Goal: Navigation & Orientation: Find specific page/section

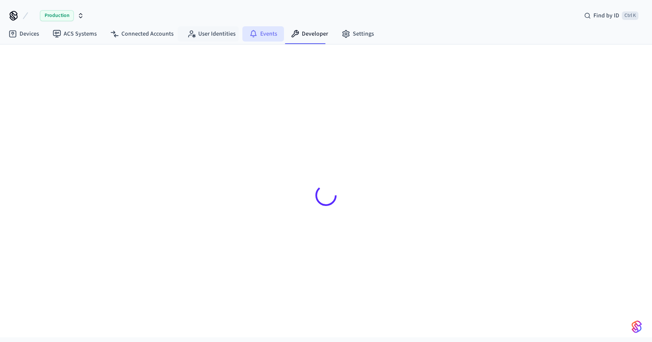
click at [249, 37] on icon at bounding box center [253, 34] width 8 height 8
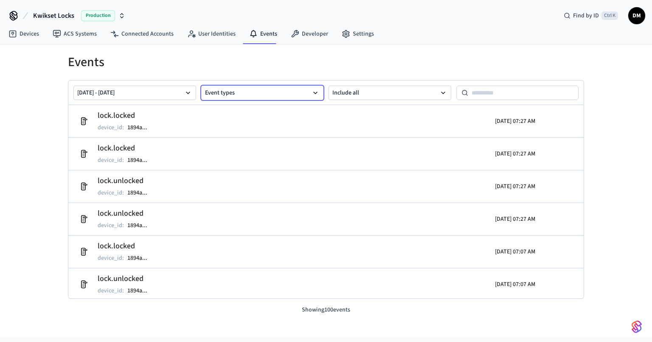
click at [213, 96] on button "Event types" at bounding box center [262, 93] width 123 height 14
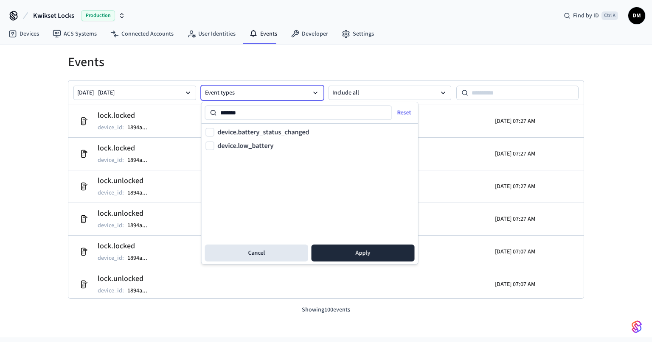
type input "*******"
click at [258, 145] on label "device.low_battery" at bounding box center [246, 146] width 56 height 7
click at [214, 145] on button "device.low_battery" at bounding box center [210, 146] width 8 height 8
click at [350, 255] on button "Apply" at bounding box center [362, 253] width 103 height 17
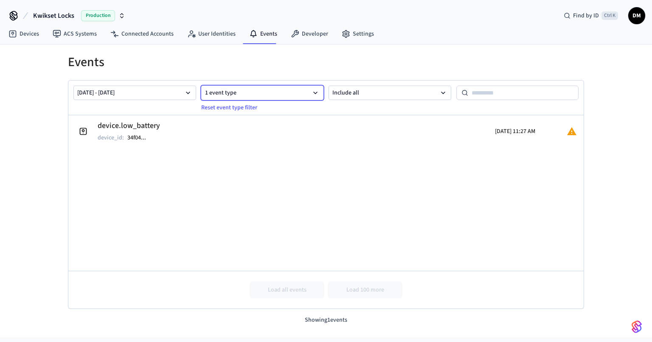
click at [277, 92] on button "1 event type" at bounding box center [262, 93] width 123 height 14
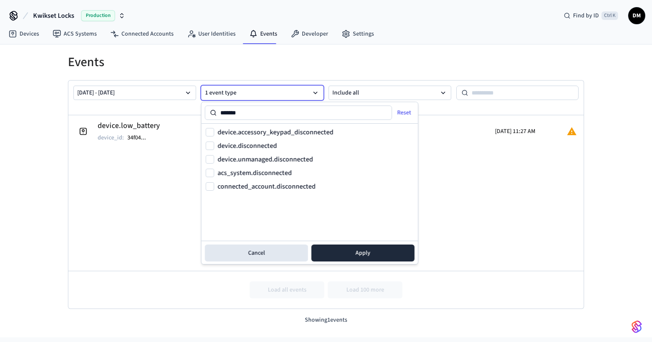
type input "*******"
click at [273, 147] on label "device.disconnected" at bounding box center [247, 146] width 59 height 7
click at [214, 147] on button "device.disconnected" at bounding box center [210, 146] width 8 height 8
click at [373, 260] on button "Apply" at bounding box center [362, 253] width 103 height 17
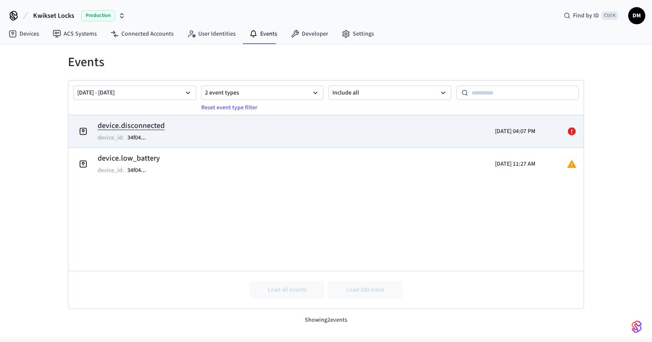
click at [572, 133] on icon at bounding box center [572, 132] width 8 height 8
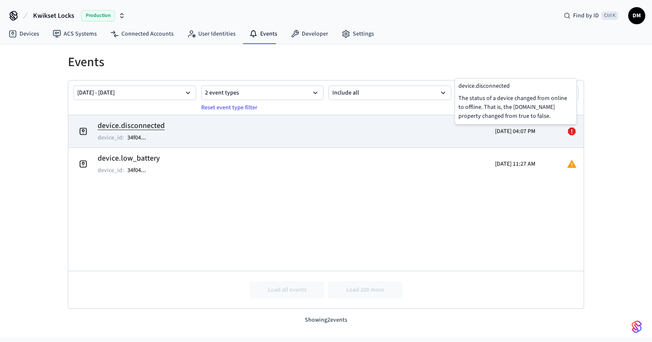
click at [382, 134] on td "device.disconnected device_id : 34f04 ..." at bounding box center [242, 132] width 334 height 24
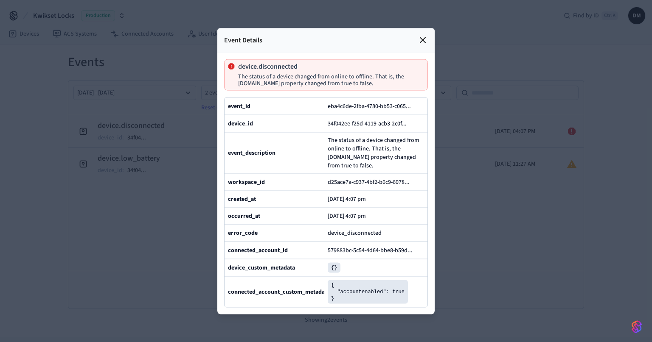
click at [423, 37] on icon at bounding box center [422, 39] width 5 height 5
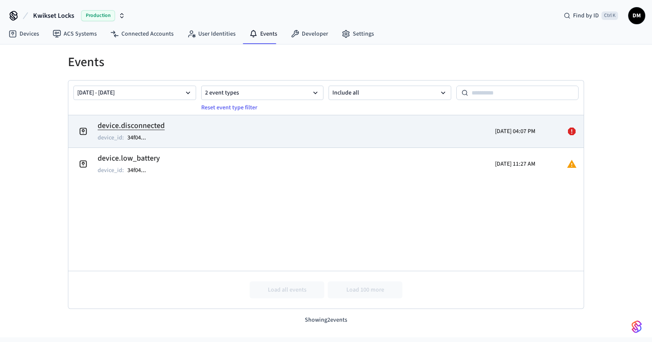
click at [310, 131] on td "device.disconnected device_id : 34f04 ..." at bounding box center [242, 132] width 334 height 24
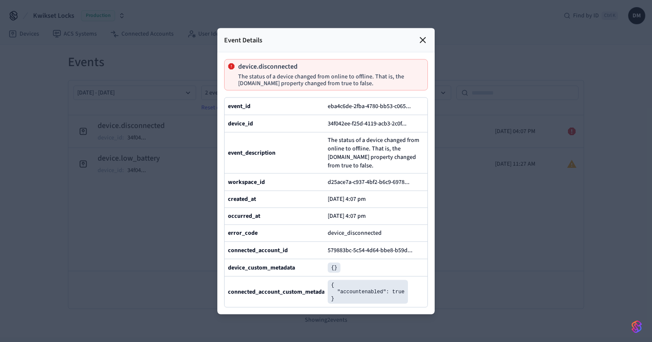
click at [488, 187] on div at bounding box center [326, 171] width 652 height 342
click at [517, 249] on div at bounding box center [326, 171] width 652 height 342
click at [424, 35] on div at bounding box center [422, 40] width 10 height 10
click at [421, 35] on icon at bounding box center [422, 40] width 10 height 10
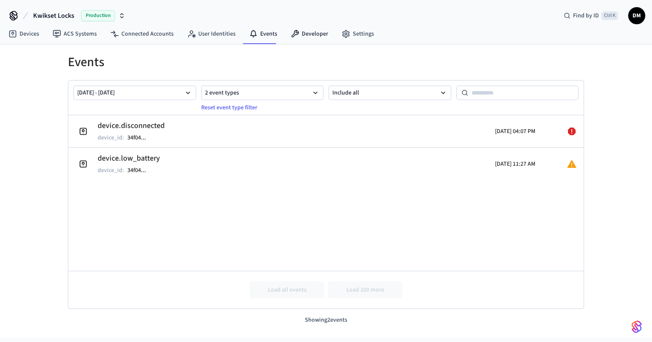
click at [299, 17] on div "Kwikset Locks Production Find by ID Ctrl K DM" at bounding box center [326, 12] width 652 height 25
click at [306, 31] on link "Developer" at bounding box center [309, 33] width 51 height 15
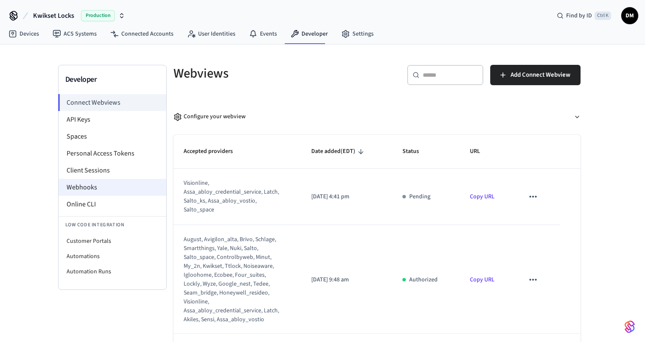
click at [137, 189] on li "Webhooks" at bounding box center [113, 187] width 108 height 17
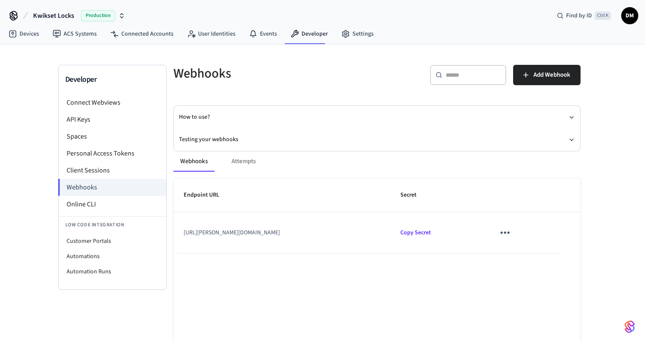
click at [515, 232] on button "sticky table" at bounding box center [505, 233] width 20 height 20
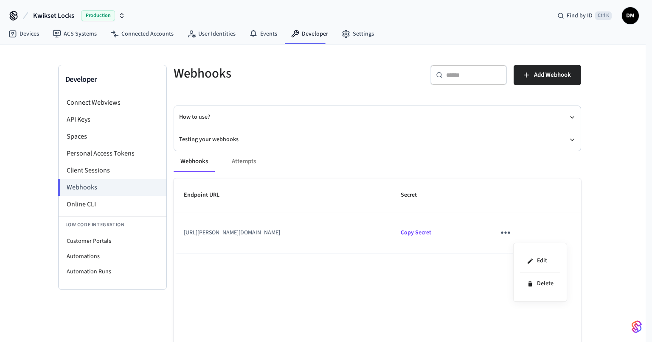
click at [244, 163] on div at bounding box center [326, 171] width 652 height 342
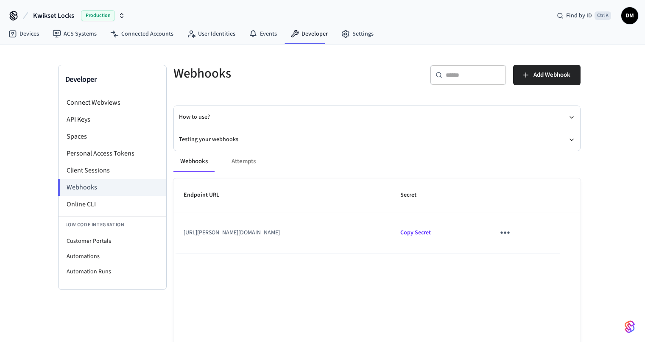
click at [245, 162] on body "Kwikset Locks Production Find by ID Ctrl K DM Devices ACS Systems Connected Acc…" at bounding box center [322, 190] width 645 height 381
drag, startPoint x: 266, startPoint y: 161, endPoint x: 293, endPoint y: 170, distance: 28.2
click at [264, 164] on div "Webhooks Attempts" at bounding box center [376, 161] width 407 height 20
click at [512, 228] on icon "sticky table" at bounding box center [504, 232] width 13 height 13
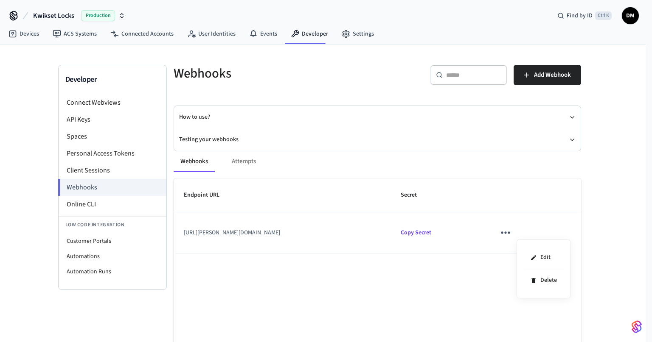
click at [389, 142] on div at bounding box center [326, 171] width 652 height 342
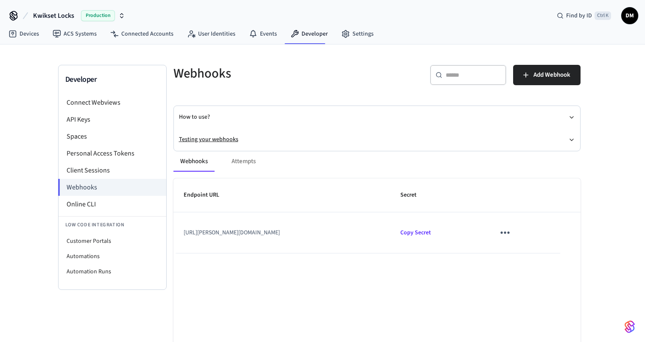
click at [243, 139] on button "Testing your webhooks" at bounding box center [377, 140] width 396 height 22
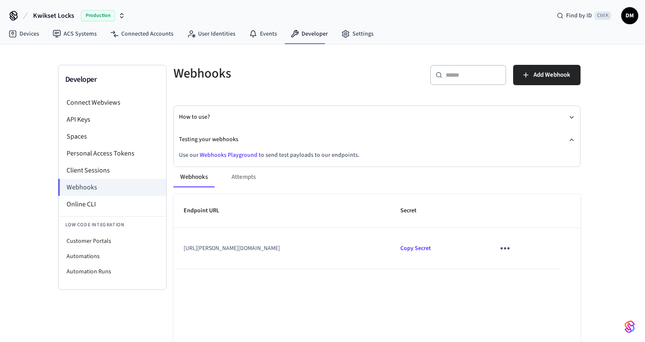
click at [235, 157] on div "Webhooks Attempts Endpoint URL Secret [URL][PERSON_NAME][DOMAIN_NAME] Copy Secr…" at bounding box center [371, 295] width 417 height 277
click at [233, 157] on link "Webhooks Playground" at bounding box center [229, 155] width 58 height 8
click at [28, 39] on link "Devices" at bounding box center [24, 33] width 44 height 15
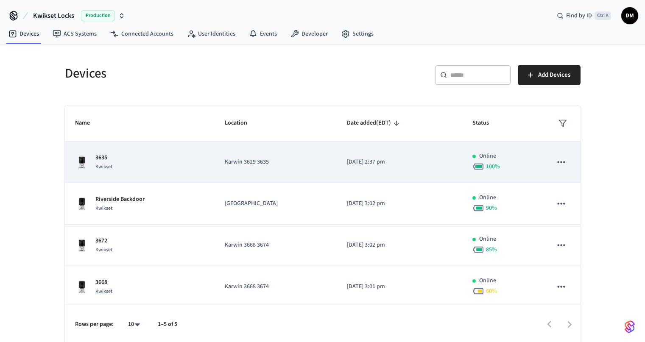
click at [212, 174] on td "3635 Kwikset" at bounding box center [140, 163] width 150 height 42
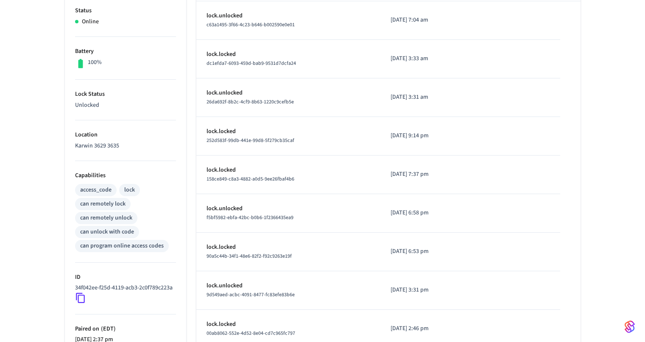
scroll to position [229, 0]
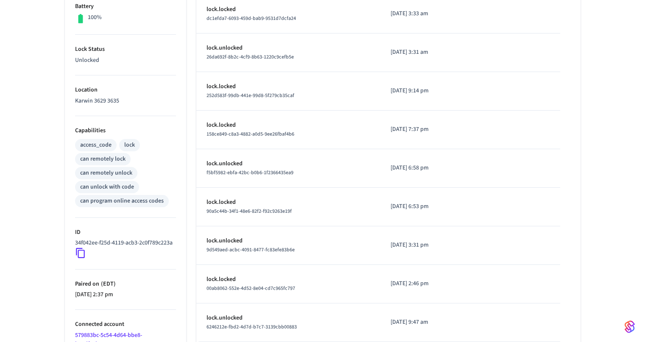
click at [84, 259] on icon at bounding box center [80, 253] width 11 height 11
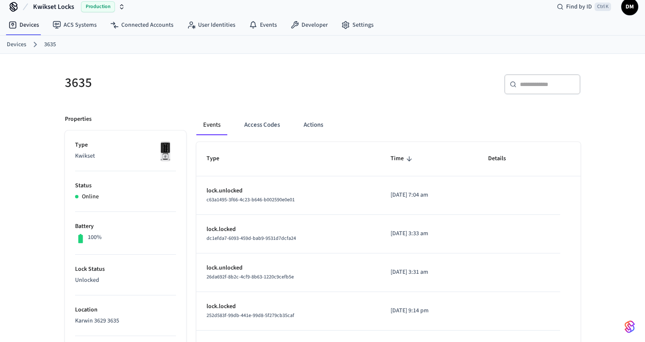
scroll to position [0, 0]
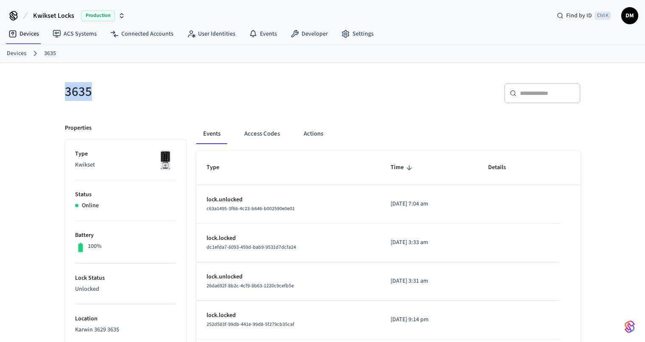
drag, startPoint x: 64, startPoint y: 90, endPoint x: 98, endPoint y: 91, distance: 33.5
click at [98, 91] on h5 "3635" at bounding box center [191, 91] width 253 height 17
click at [346, 33] on link "Settings" at bounding box center [358, 33] width 46 height 15
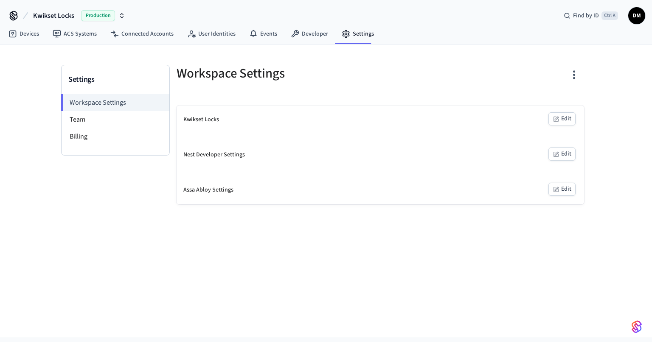
click at [571, 119] on button "Edit" at bounding box center [561, 118] width 27 height 13
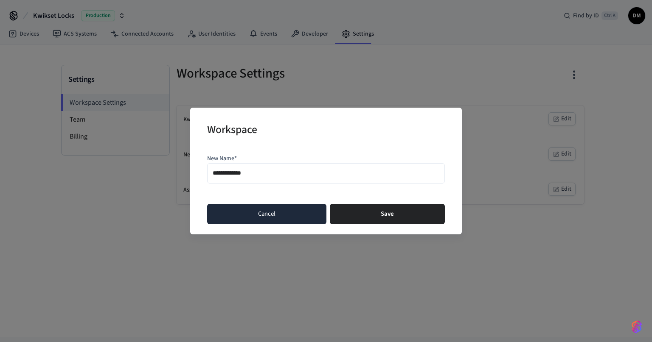
click at [276, 210] on button "Cancel" at bounding box center [266, 214] width 119 height 20
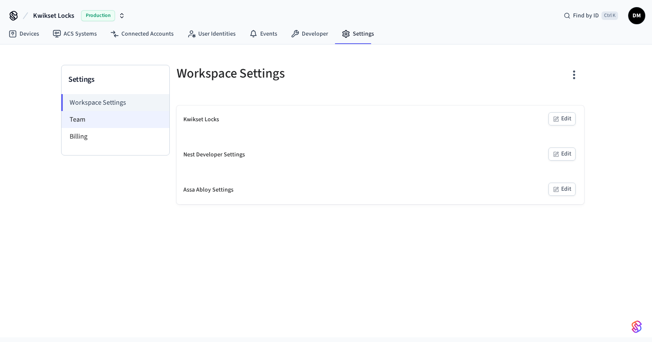
click at [112, 124] on li "Team" at bounding box center [116, 119] width 108 height 17
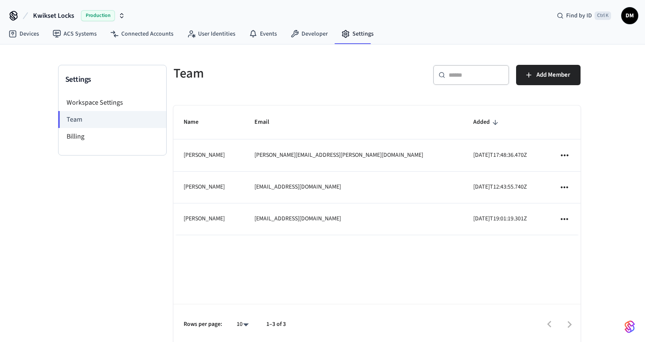
click at [565, 157] on icon "sticky table" at bounding box center [564, 155] width 11 height 11
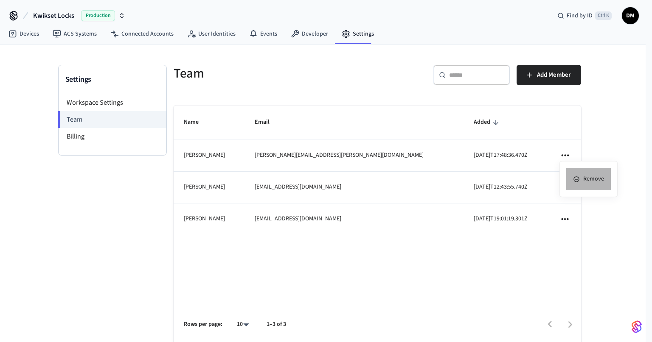
click at [575, 179] on icon at bounding box center [576, 179] width 6 height 6
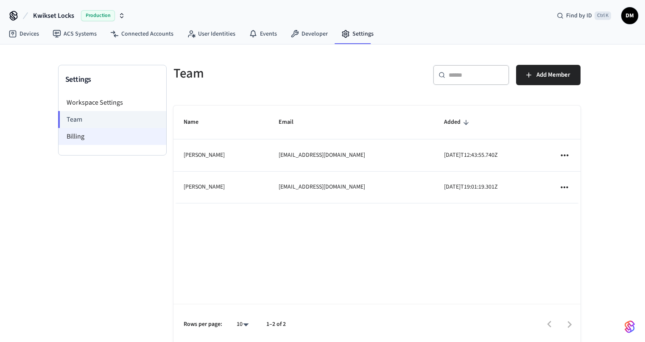
click at [148, 142] on li "Billing" at bounding box center [113, 136] width 108 height 17
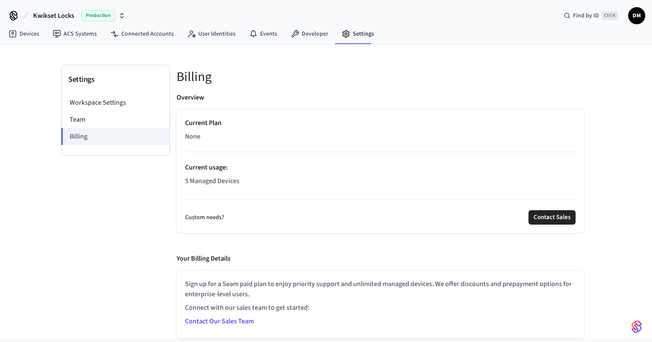
click at [210, 181] on p "5 Managed Devices" at bounding box center [380, 181] width 390 height 10
click at [112, 123] on li "Team" at bounding box center [116, 119] width 108 height 17
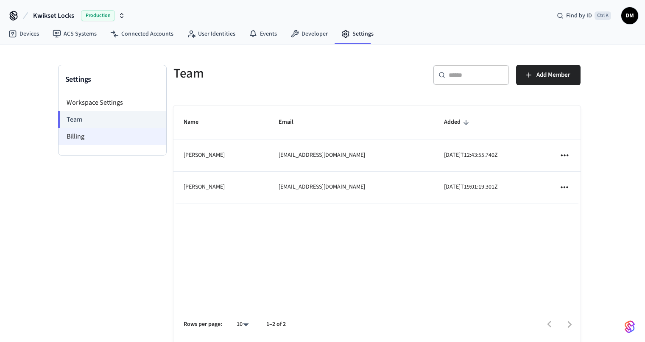
click at [115, 137] on li "Billing" at bounding box center [113, 136] width 108 height 17
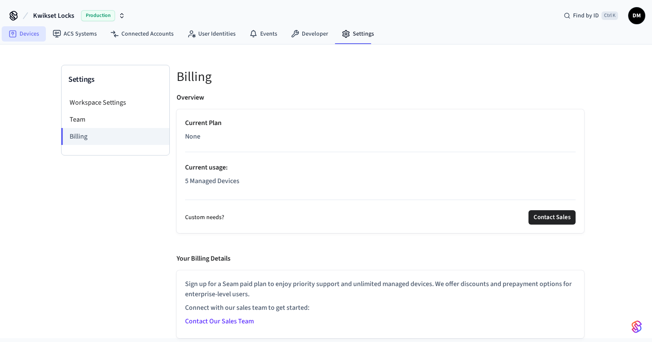
click at [25, 38] on link "Devices" at bounding box center [24, 33] width 44 height 15
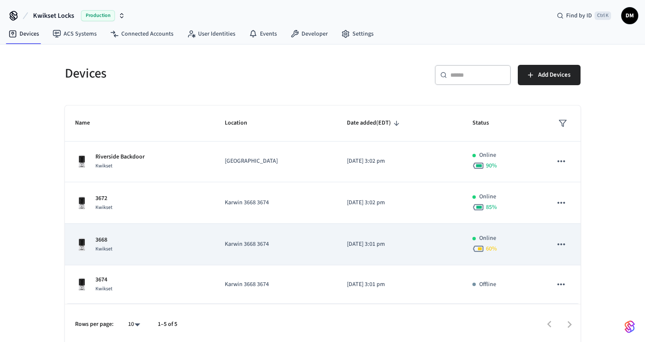
scroll to position [3, 0]
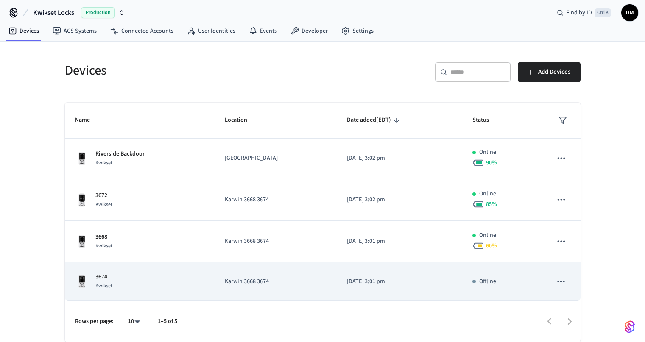
click at [199, 271] on td "3674 Kwikset" at bounding box center [140, 282] width 150 height 39
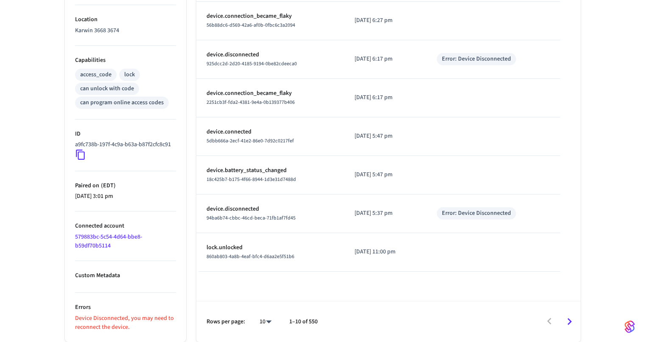
scroll to position [308, 0]
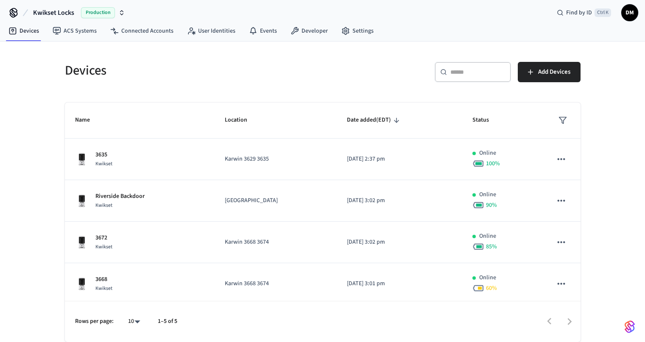
scroll to position [3, 0]
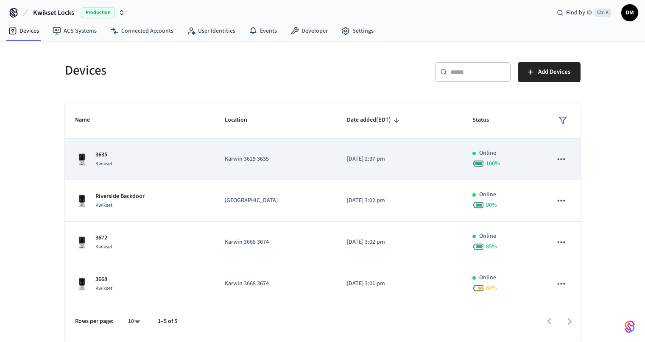
click at [210, 172] on td "3635 Kwikset" at bounding box center [140, 160] width 150 height 42
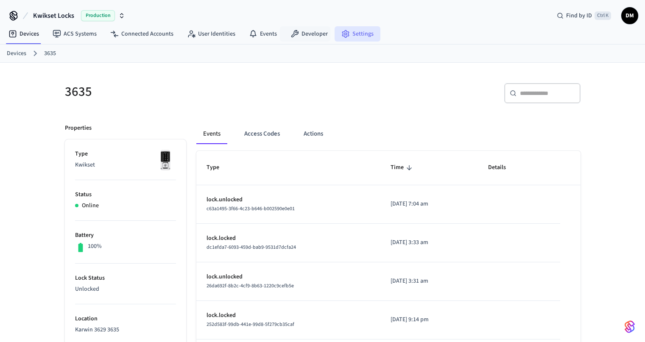
click at [350, 33] on link "Settings" at bounding box center [358, 33] width 46 height 15
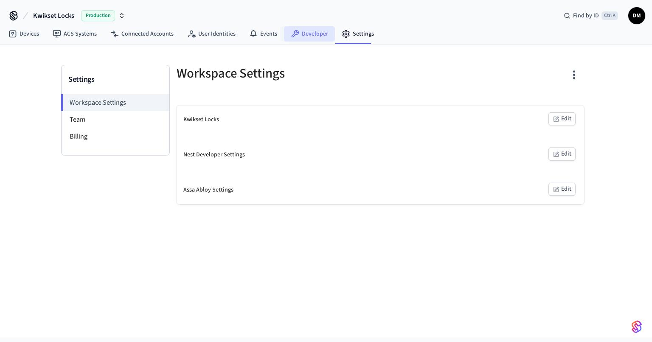
click at [320, 36] on link "Developer" at bounding box center [309, 33] width 51 height 15
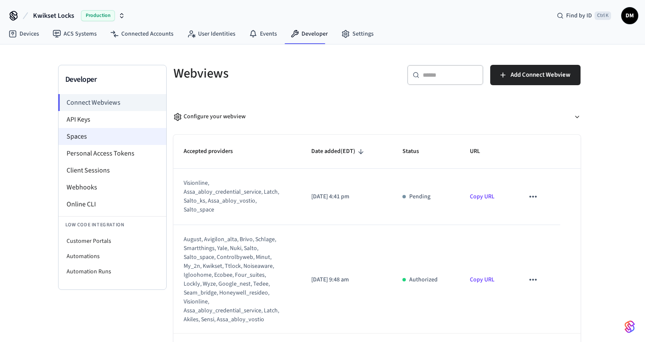
click at [98, 135] on li "Spaces" at bounding box center [113, 136] width 108 height 17
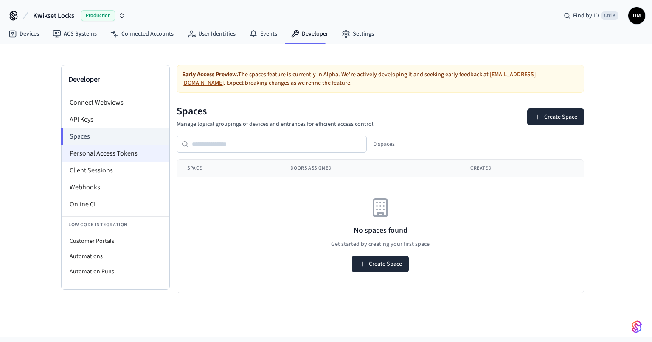
click at [106, 159] on li "Personal Access Tokens" at bounding box center [116, 153] width 108 height 17
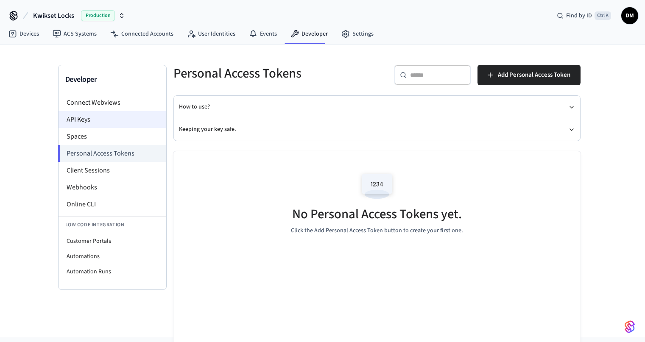
click at [97, 119] on li "API Keys" at bounding box center [113, 119] width 108 height 17
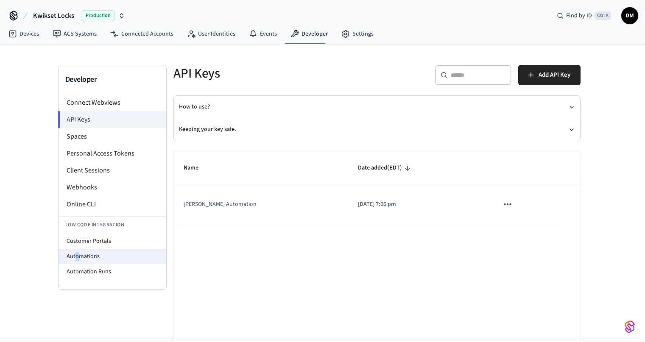
click at [76, 253] on li "Automations" at bounding box center [113, 256] width 108 height 15
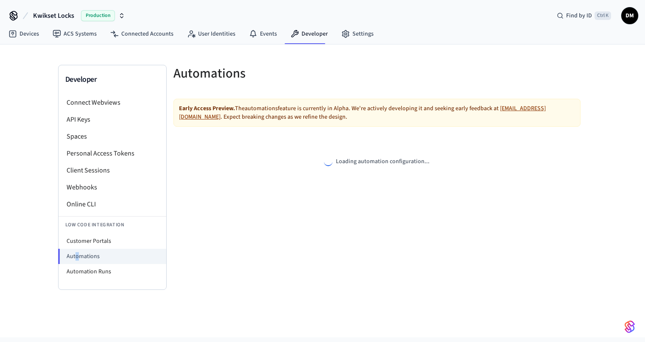
select select "**********"
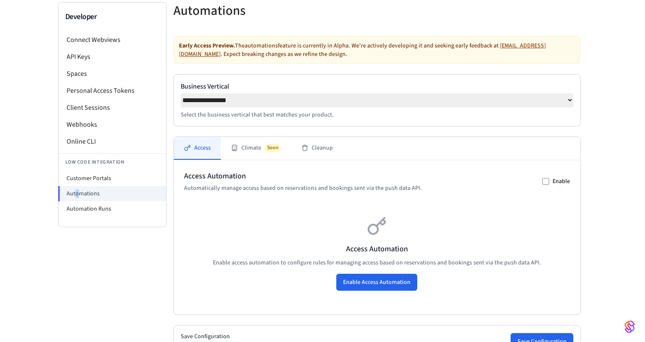
scroll to position [89, 0]
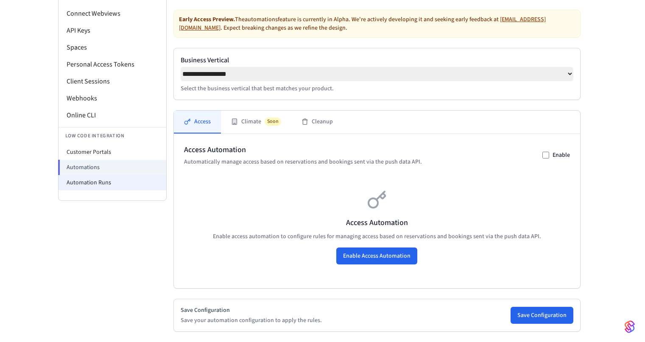
click at [84, 179] on li "Automation Runs" at bounding box center [113, 182] width 108 height 15
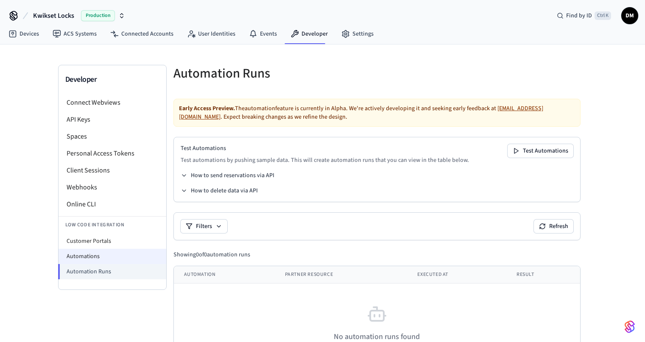
click at [121, 257] on li "Automations" at bounding box center [113, 256] width 108 height 15
select select "**********"
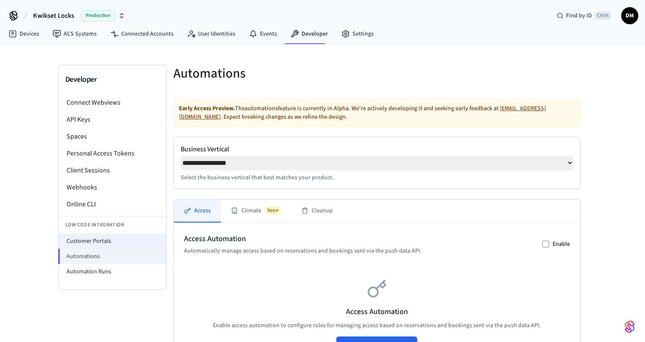
click at [112, 244] on li "Customer Portals" at bounding box center [113, 241] width 108 height 15
select select "**********"
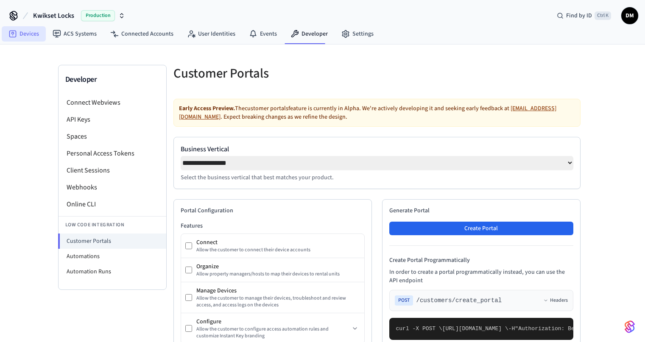
click at [25, 36] on link "Devices" at bounding box center [24, 33] width 44 height 15
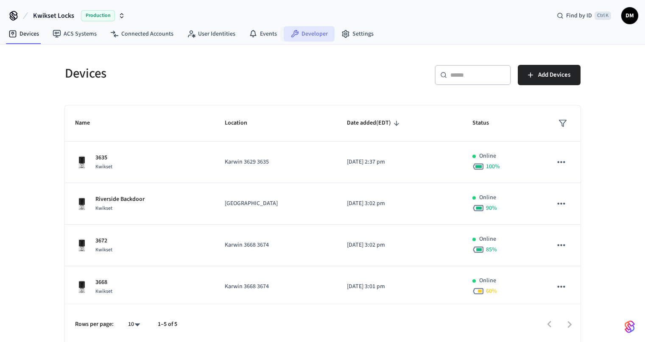
click at [305, 37] on link "Developer" at bounding box center [309, 33] width 51 height 15
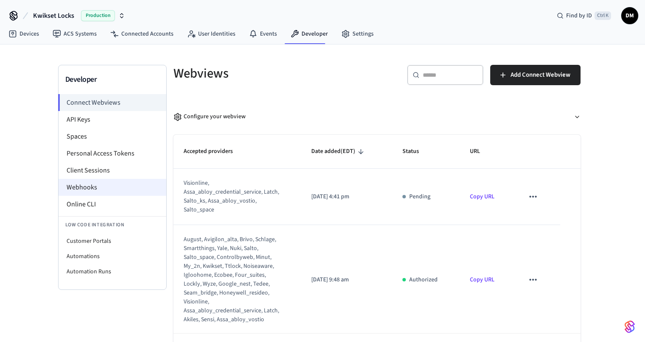
click at [115, 182] on li "Webhooks" at bounding box center [113, 187] width 108 height 17
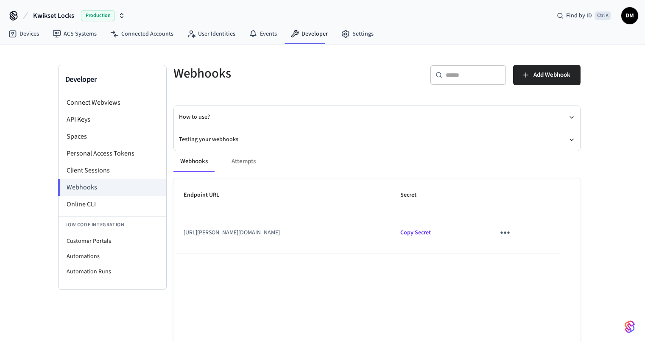
click at [243, 162] on div "Webhooks Attempts" at bounding box center [376, 161] width 407 height 20
click at [108, 198] on li "Online CLI" at bounding box center [113, 204] width 108 height 17
